Goal: Navigation & Orientation: Find specific page/section

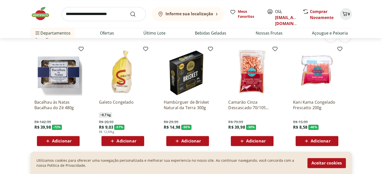
scroll to position [703, 0]
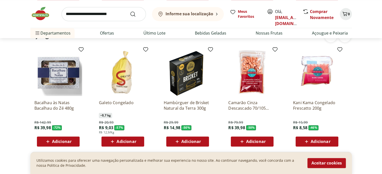
click at [183, 75] on img at bounding box center [188, 72] width 48 height 48
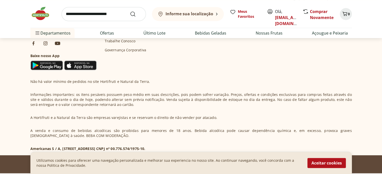
scroll to position [272, 0]
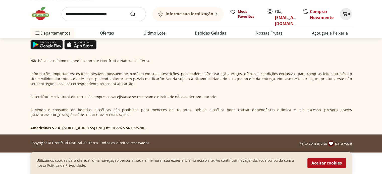
click at [321, 164] on button "Aceitar cookies" at bounding box center [326, 163] width 38 height 10
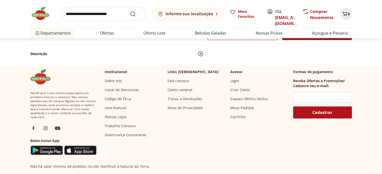
scroll to position [174, 0]
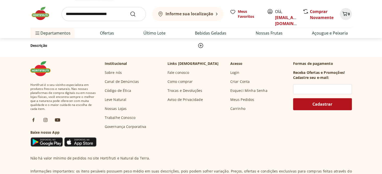
click at [113, 99] on link "Leve Natural" at bounding box center [116, 99] width 22 height 5
